Goal: Find specific page/section: Find specific page/section

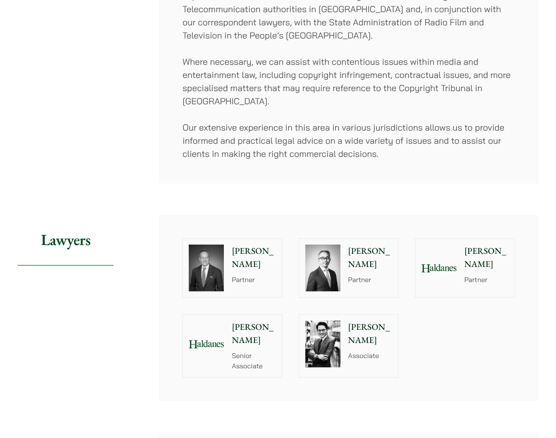
scroll to position [731, 0]
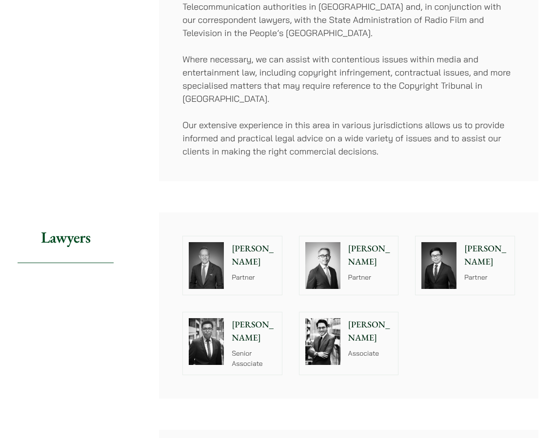
click at [485, 272] on p "Partner" at bounding box center [486, 277] width 44 height 10
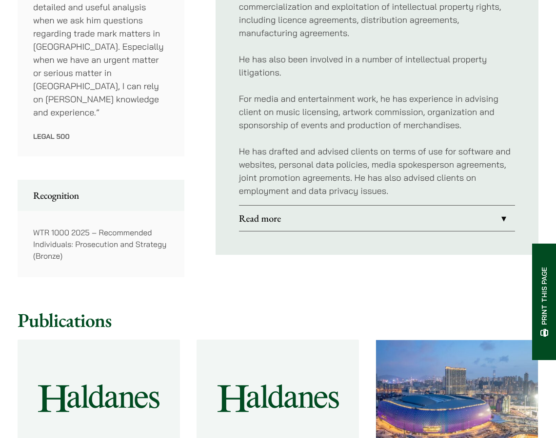
scroll to position [585, 0]
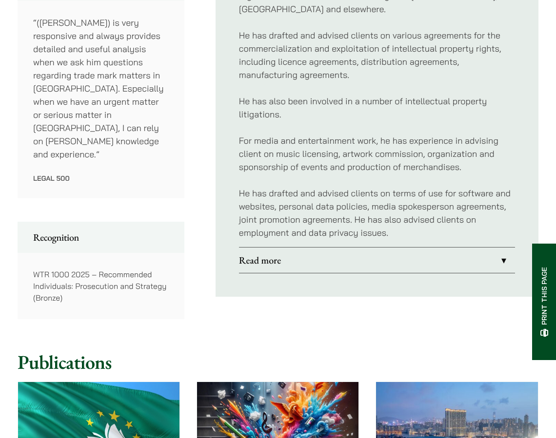
click at [486, 262] on link "Read more" at bounding box center [377, 260] width 276 height 25
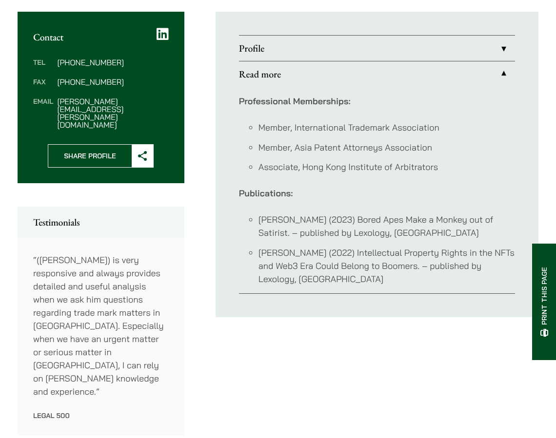
scroll to position [341, 0]
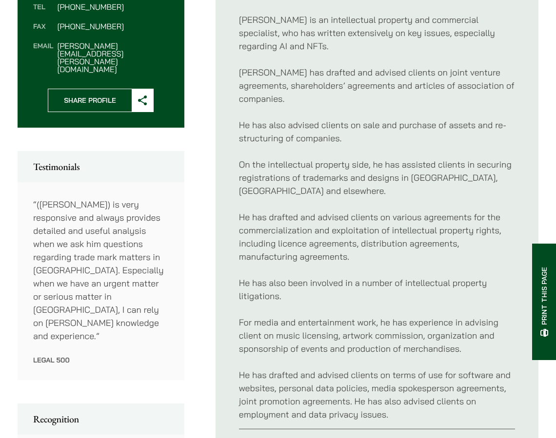
scroll to position [359, 0]
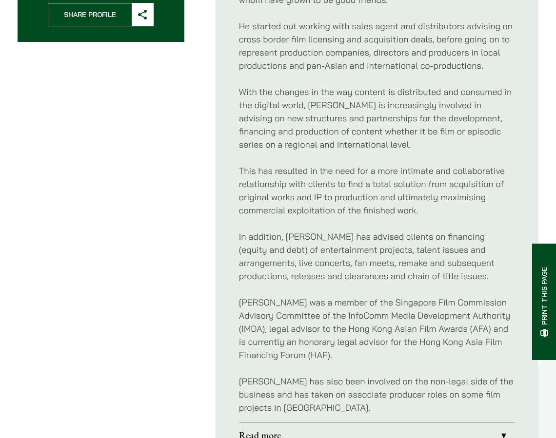
scroll to position [439, 0]
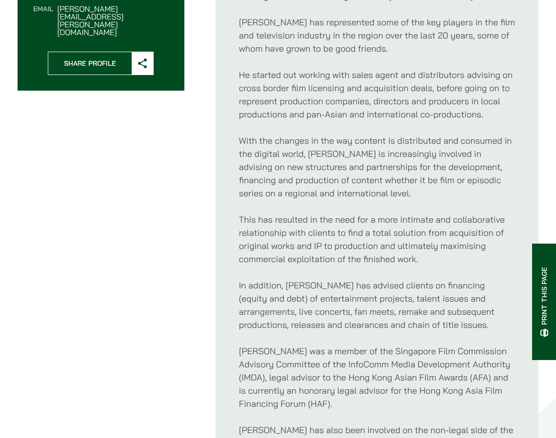
drag, startPoint x: 401, startPoint y: 207, endPoint x: 405, endPoint y: 206, distance: 5.1
